Goal: Task Accomplishment & Management: Use online tool/utility

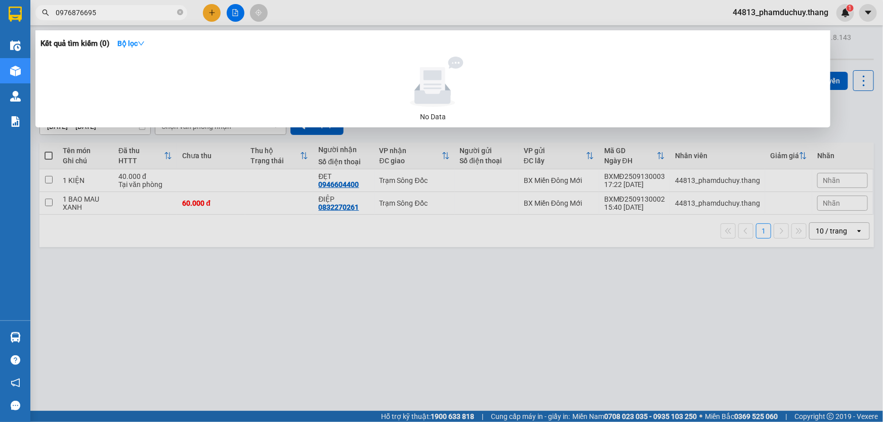
type input "0976876695"
click at [200, 278] on div at bounding box center [441, 211] width 883 height 422
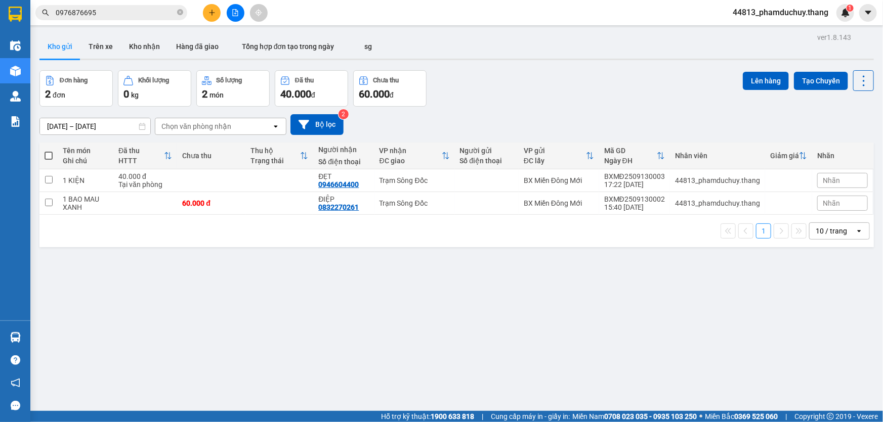
click at [52, 157] on span at bounding box center [49, 156] width 8 height 8
click at [49, 151] on input "checkbox" at bounding box center [49, 151] width 0 height 0
checkbox input "true"
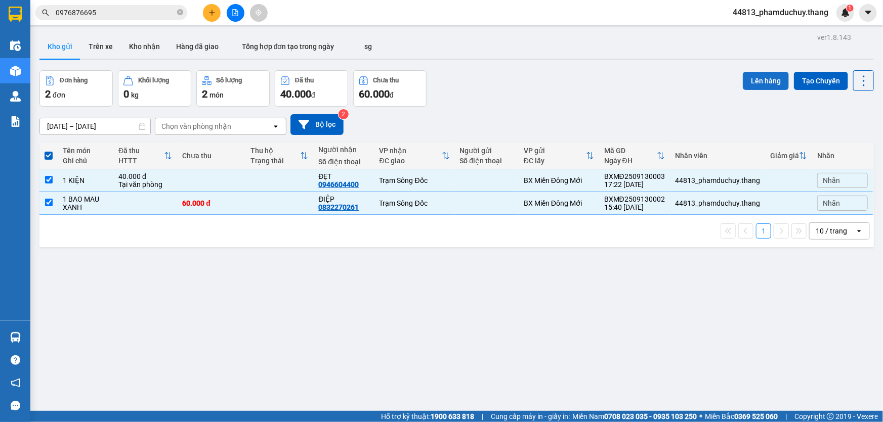
click at [766, 83] on button "Lên hàng" at bounding box center [766, 81] width 46 height 18
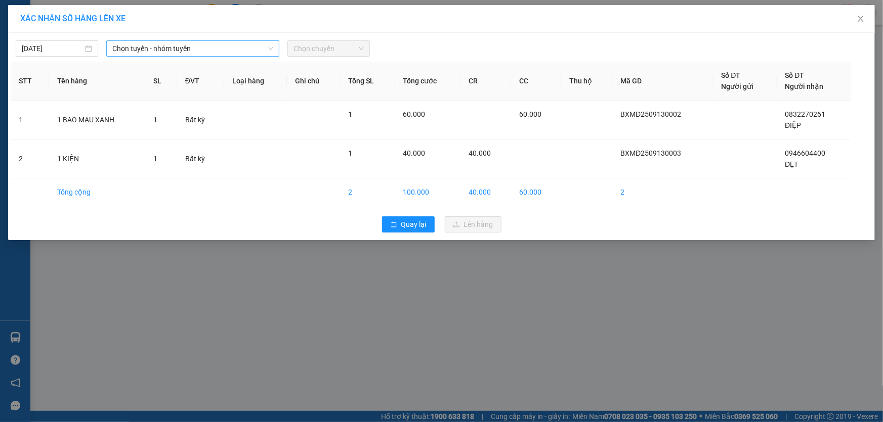
click at [171, 51] on span "Chọn tuyến - nhóm tuyến" at bounding box center [192, 48] width 161 height 15
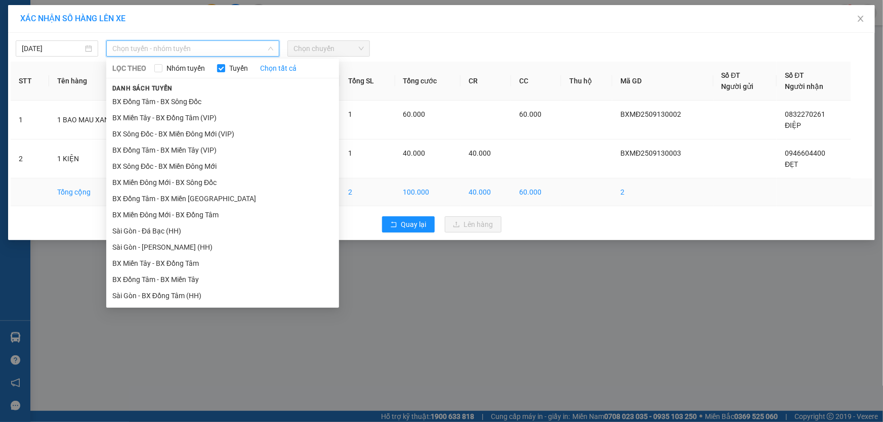
click at [147, 185] on li "BX Miền Đông Mới - BX Sông Đốc" at bounding box center [222, 183] width 233 height 16
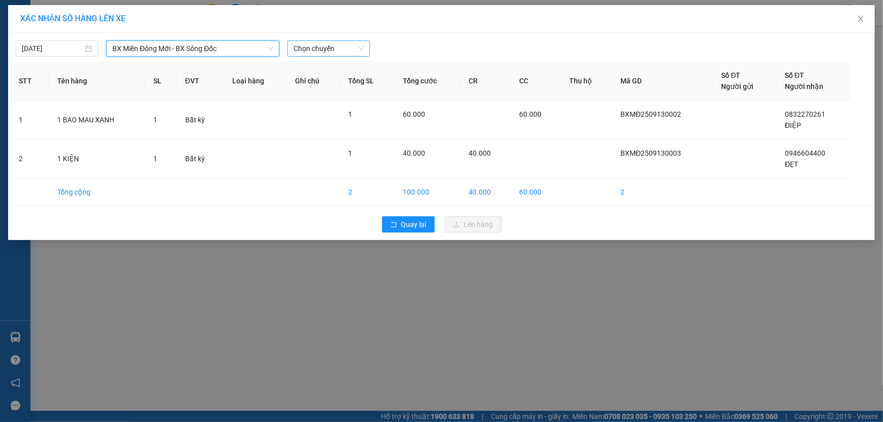
click at [299, 46] on span "Chọn chuyến" at bounding box center [328, 48] width 70 height 15
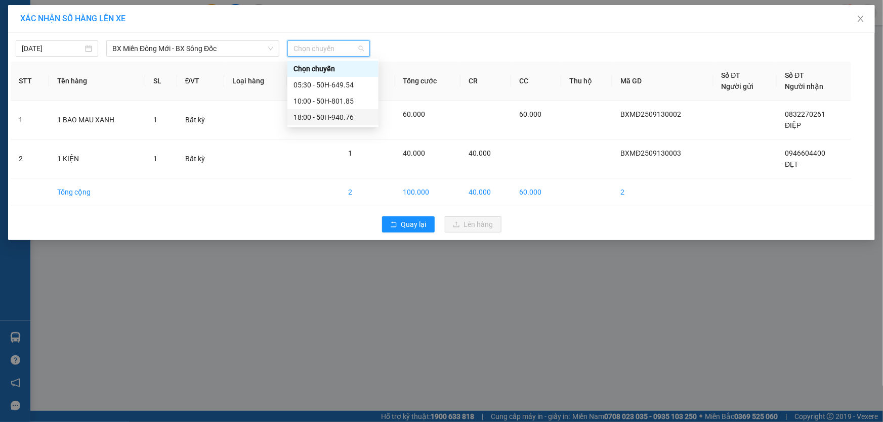
click at [327, 116] on div "18:00 - 50H-940.76" at bounding box center [332, 117] width 79 height 11
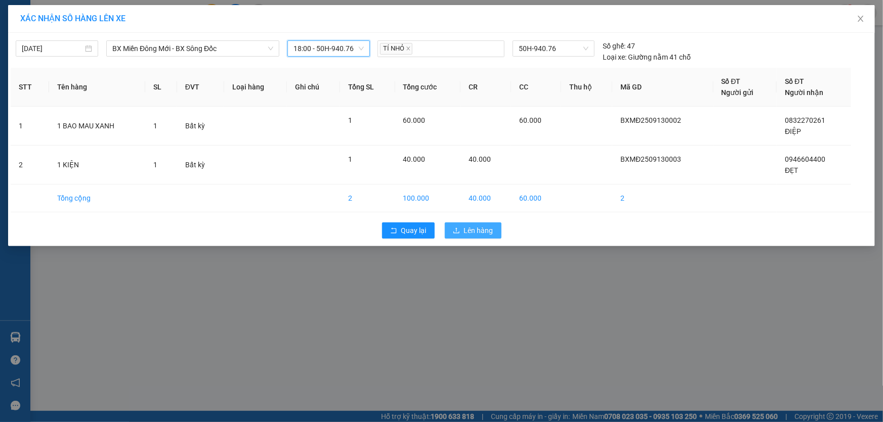
click at [480, 223] on button "Lên hàng" at bounding box center [473, 231] width 57 height 16
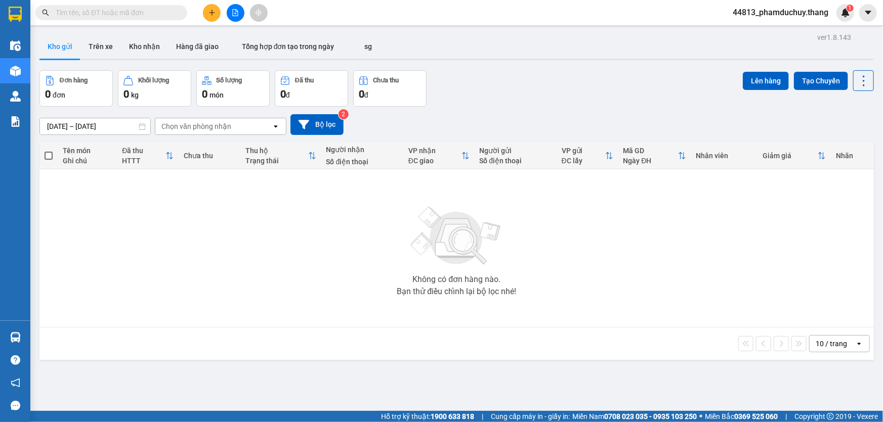
click at [142, 6] on span at bounding box center [111, 12] width 152 height 15
click at [141, 7] on input "text" at bounding box center [115, 12] width 119 height 11
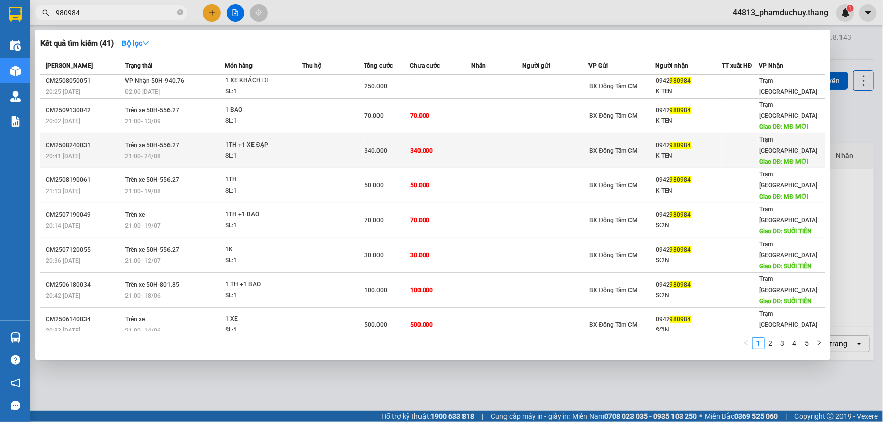
type input "980984"
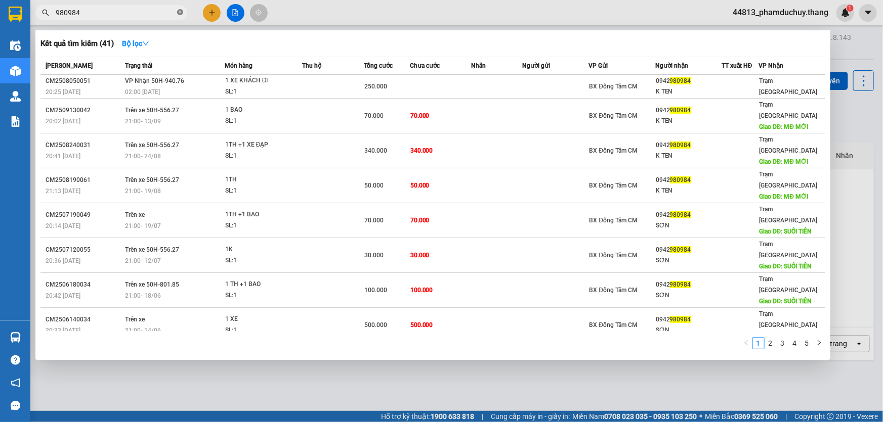
drag, startPoint x: 224, startPoint y: 132, endPoint x: 180, endPoint y: 13, distance: 127.2
click at [180, 13] on icon "close-circle" at bounding box center [180, 12] width 6 height 6
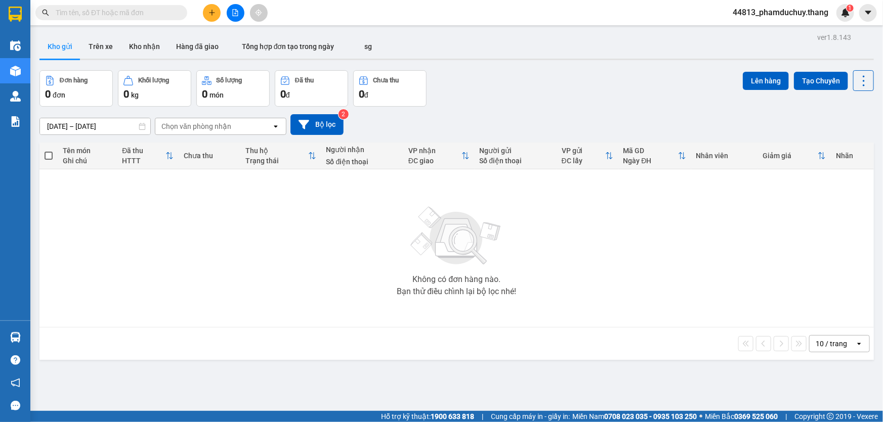
click at [174, 10] on input "text" at bounding box center [115, 12] width 119 height 11
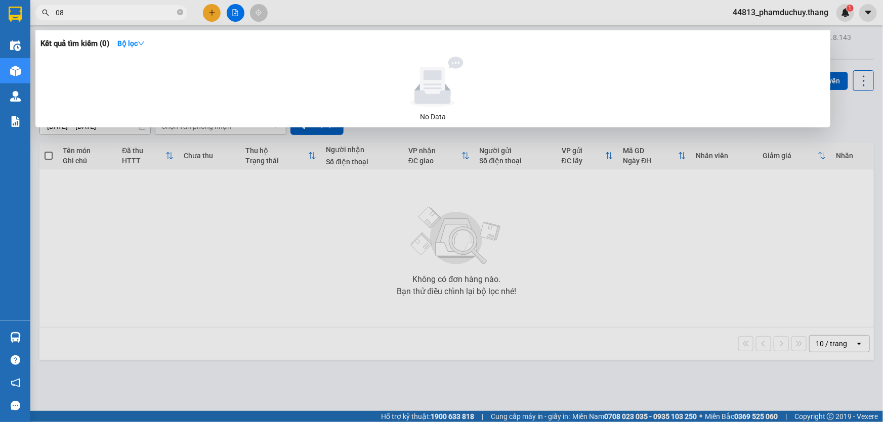
type input "0"
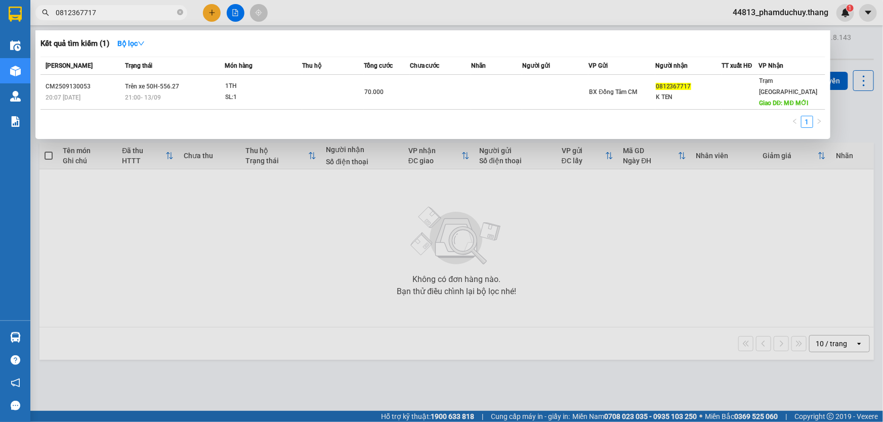
type input "0812367717"
click at [179, 14] on icon "close-circle" at bounding box center [180, 12] width 6 height 6
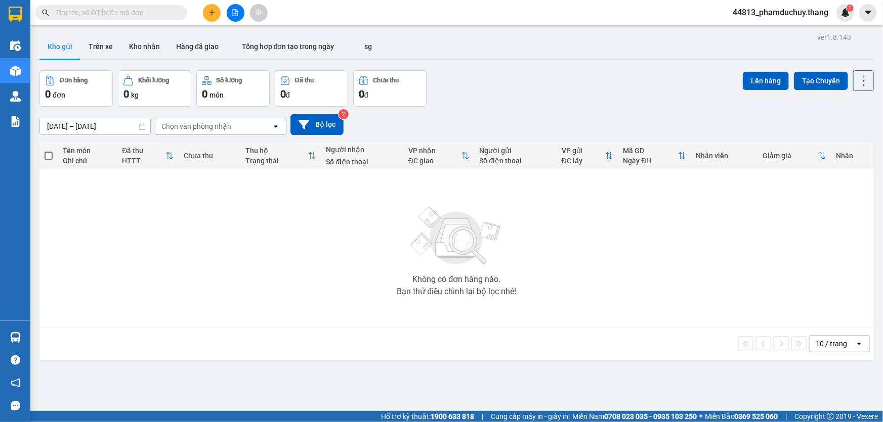
click at [167, 14] on input "text" at bounding box center [115, 12] width 119 height 11
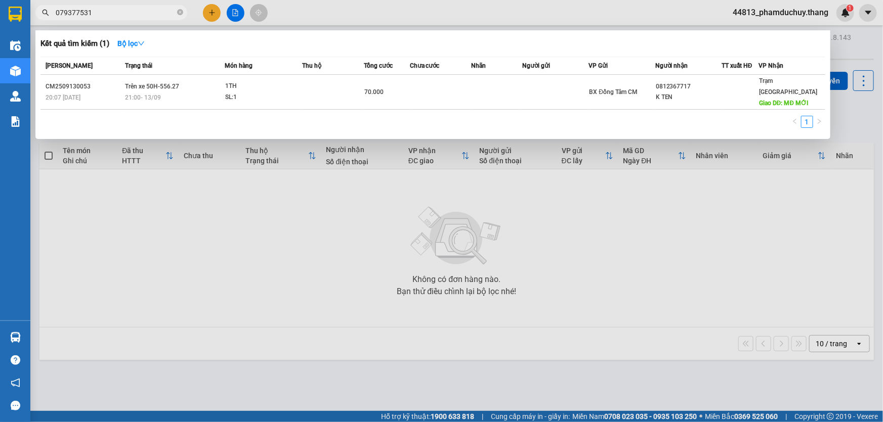
type input "0793775310"
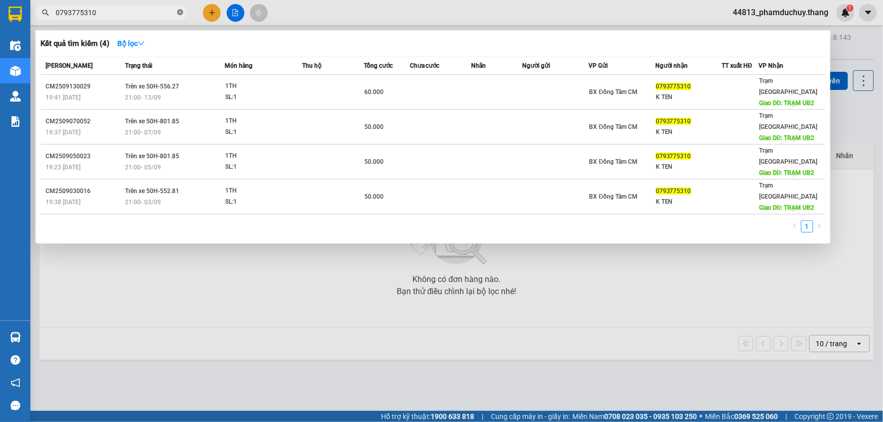
click at [180, 13] on icon "close-circle" at bounding box center [180, 12] width 6 height 6
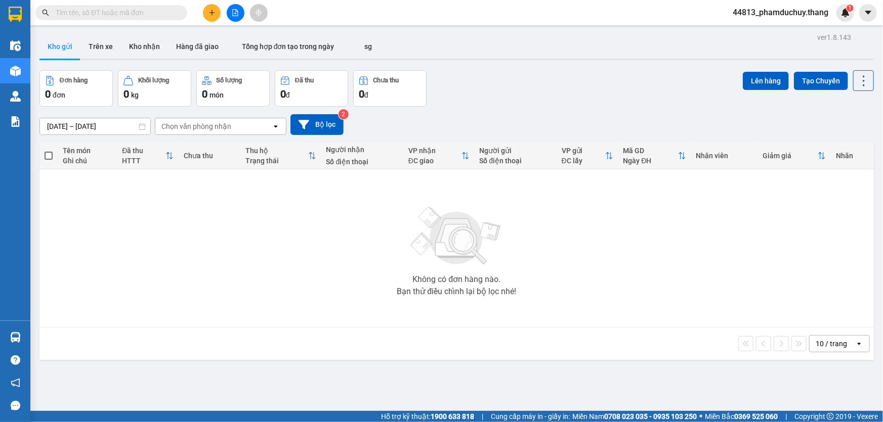
click at [168, 13] on input "text" at bounding box center [115, 12] width 119 height 11
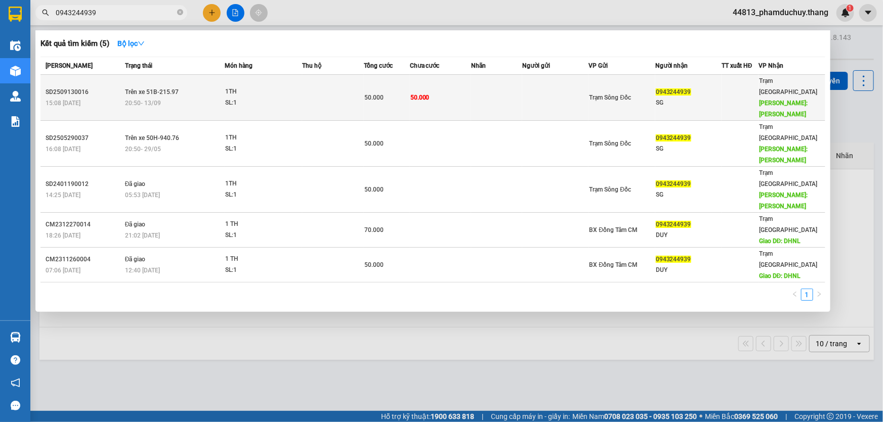
type input "0943244939"
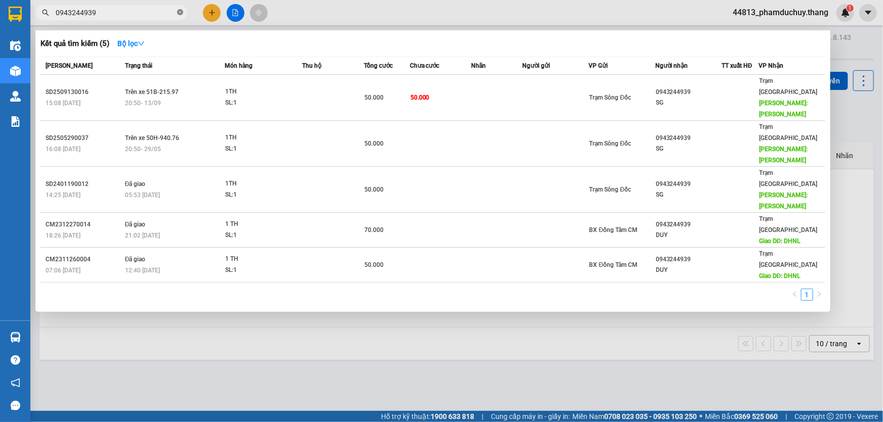
click at [178, 15] on span at bounding box center [180, 13] width 6 height 10
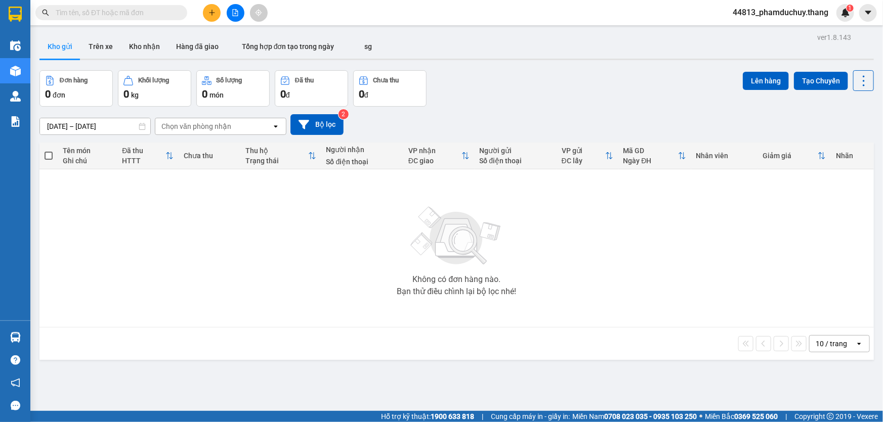
click at [164, 15] on input "text" at bounding box center [115, 12] width 119 height 11
click at [163, 14] on input "text" at bounding box center [115, 12] width 119 height 11
click at [152, 16] on input "text" at bounding box center [115, 12] width 119 height 11
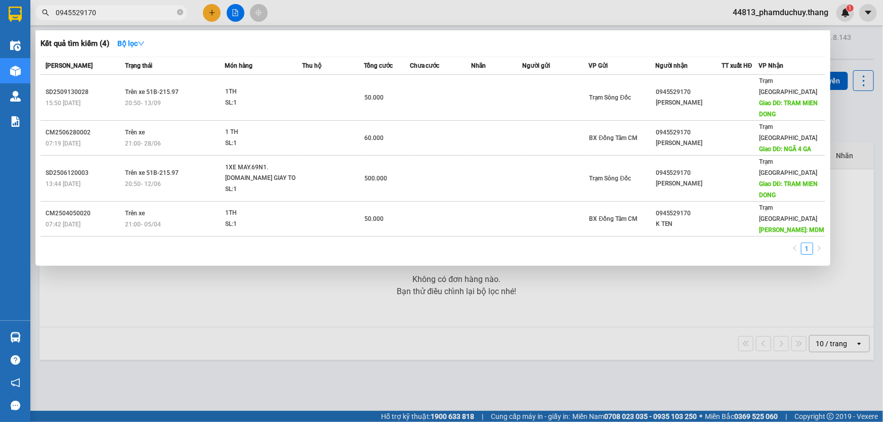
type input "0945529170"
